Goal: Task Accomplishment & Management: Complete application form

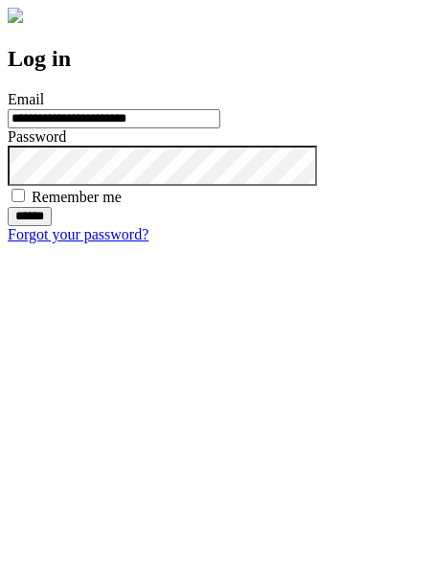
type input "**********"
click at [52, 226] on input "******" at bounding box center [30, 216] width 44 height 19
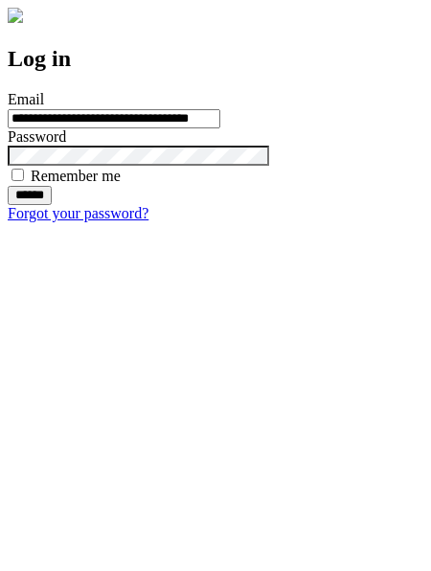
type input "**********"
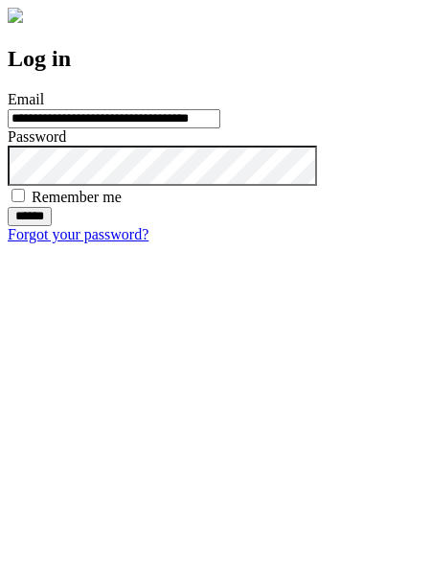
click at [52, 226] on input "******" at bounding box center [30, 216] width 44 height 19
